Goal: Task Accomplishment & Management: Manage account settings

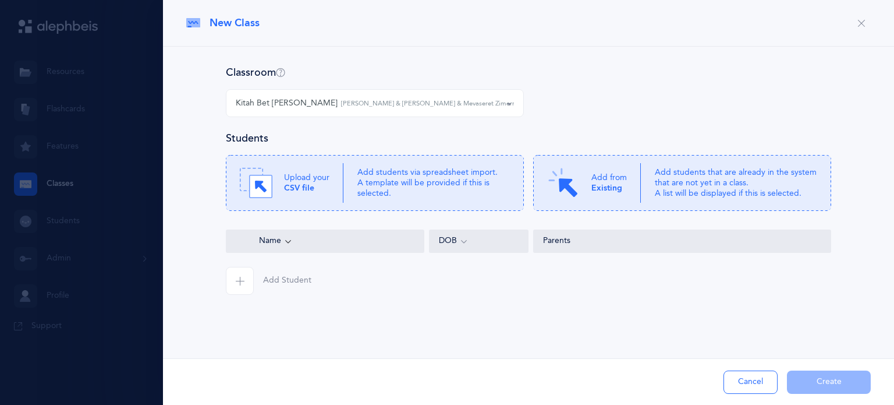
select select "945"
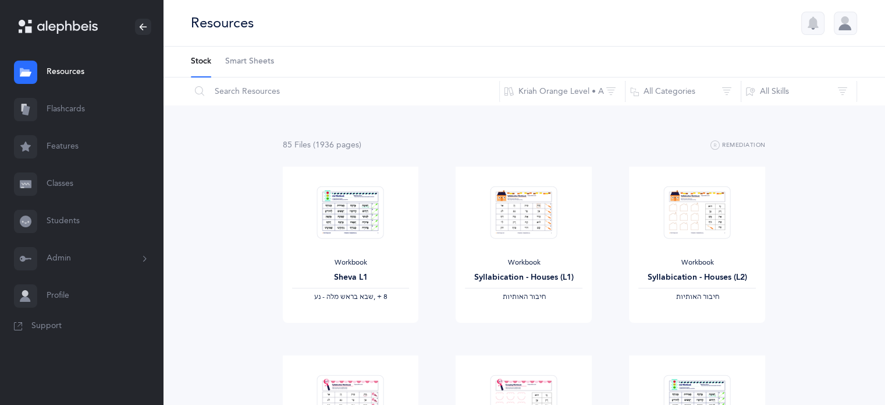
click at [68, 181] on link "Classes" at bounding box center [81, 183] width 163 height 37
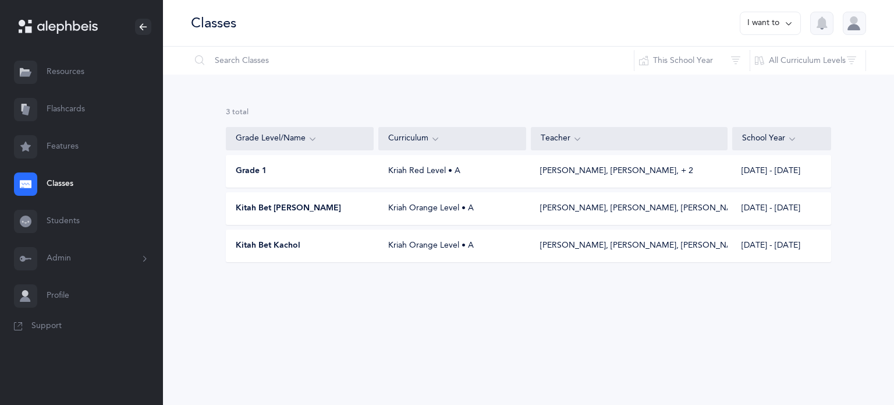
drag, startPoint x: 389, startPoint y: 203, endPoint x: 338, endPoint y: 204, distance: 51.8
click at [338, 204] on div "Kitah Bet [PERSON_NAME]" at bounding box center [300, 209] width 148 height 12
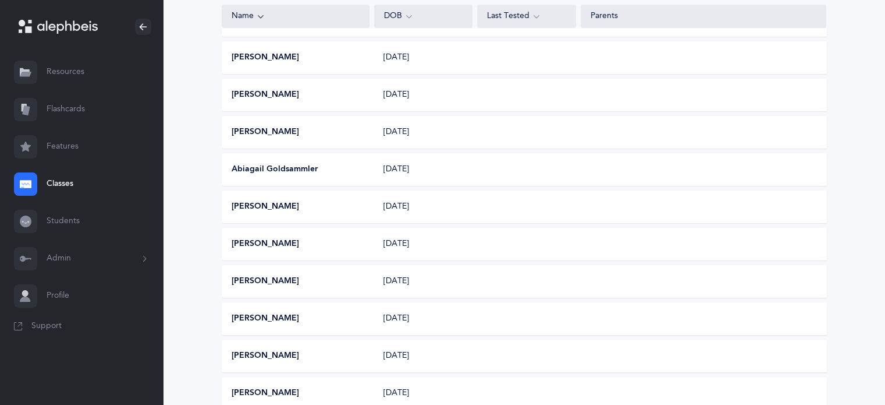
scroll to position [256, 0]
click at [294, 169] on button "Abiagail Goldsammler" at bounding box center [275, 169] width 86 height 12
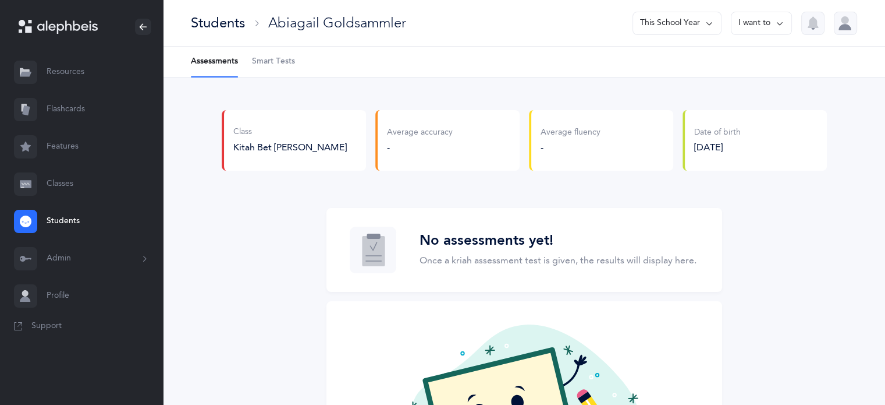
click at [771, 27] on button "I want to" at bounding box center [761, 23] width 61 height 23
click at [746, 60] on button "Edit student" at bounding box center [745, 59] width 74 height 21
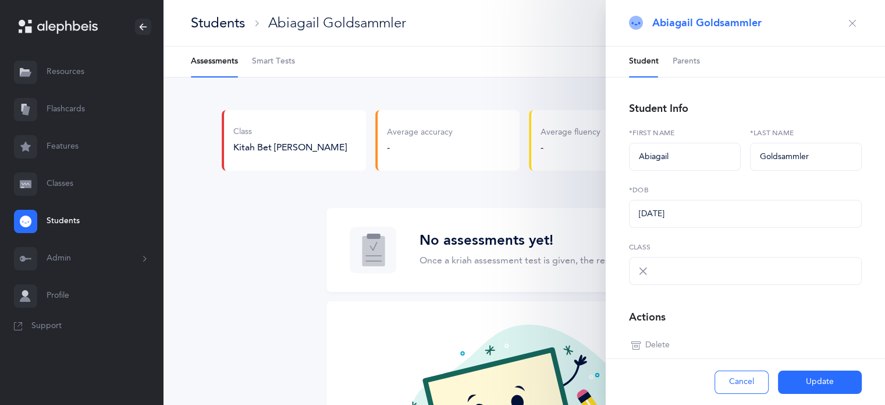
select select "1943"
click at [656, 158] on input "Abiagail" at bounding box center [685, 157] width 112 height 28
type input "Abigail"
click at [810, 378] on button "Update" at bounding box center [820, 381] width 84 height 23
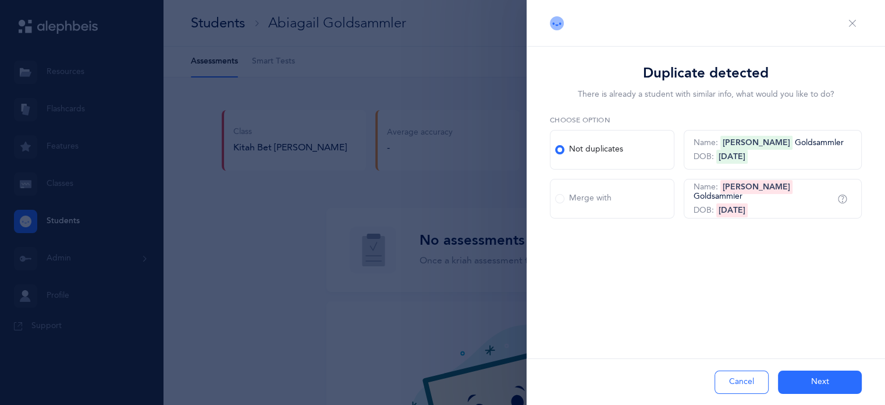
click at [812, 379] on button "Next" at bounding box center [820, 381] width 84 height 23
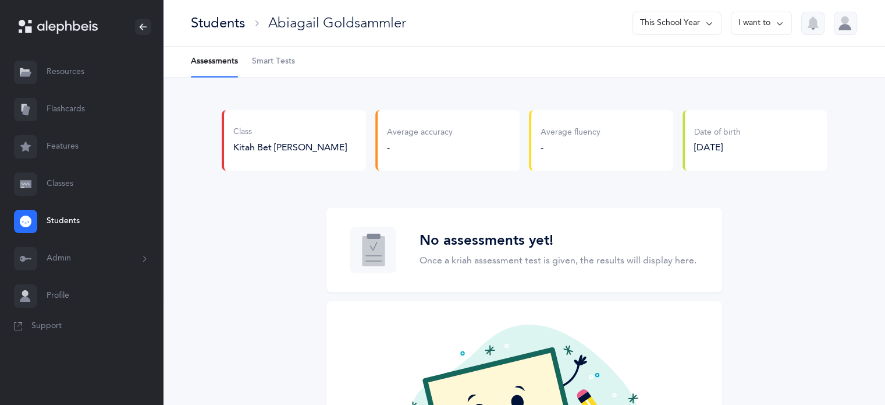
click at [63, 75] on link "Resources" at bounding box center [81, 72] width 163 height 37
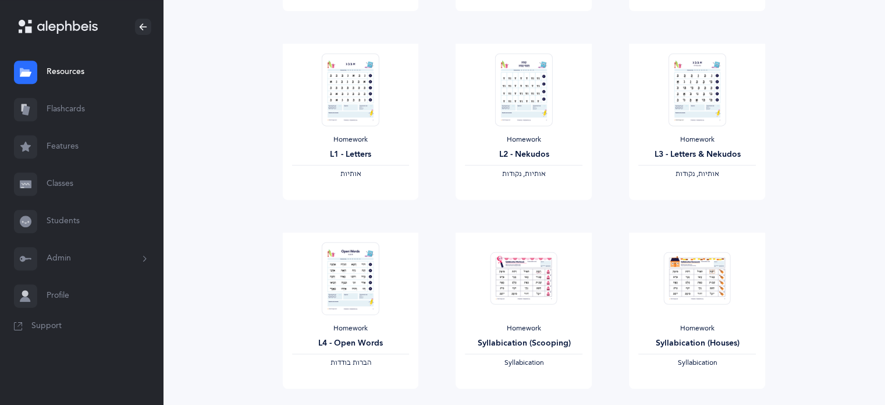
scroll to position [502, 0]
click at [514, 88] on img at bounding box center [523, 87] width 57 height 73
click at [520, 209] on span "View" at bounding box center [524, 209] width 19 height 10
click at [349, 108] on img at bounding box center [350, 87] width 57 height 73
click at [352, 208] on span "View" at bounding box center [350, 209] width 19 height 10
